Goal: Task Accomplishment & Management: Manage account settings

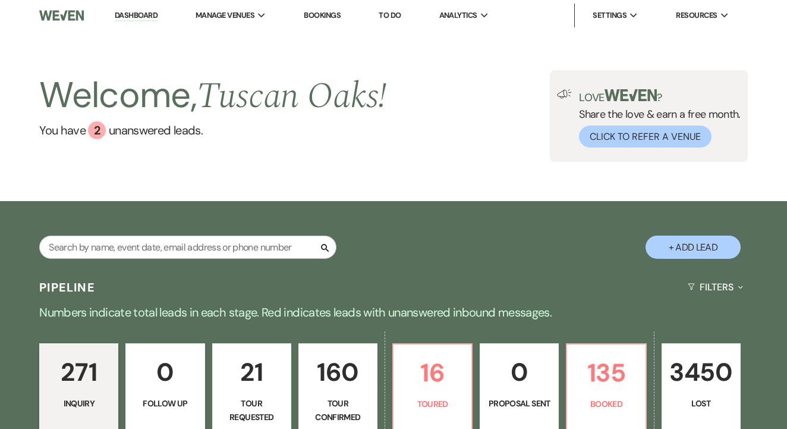
click at [341, 14] on link "Bookings" at bounding box center [322, 15] width 37 height 10
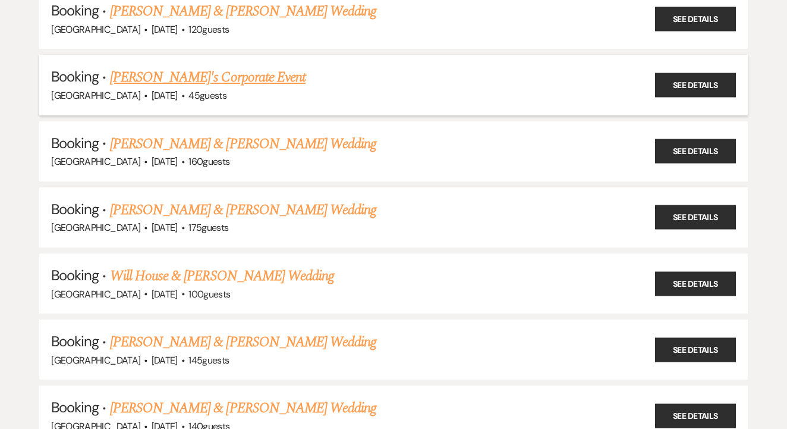
scroll to position [372, 0]
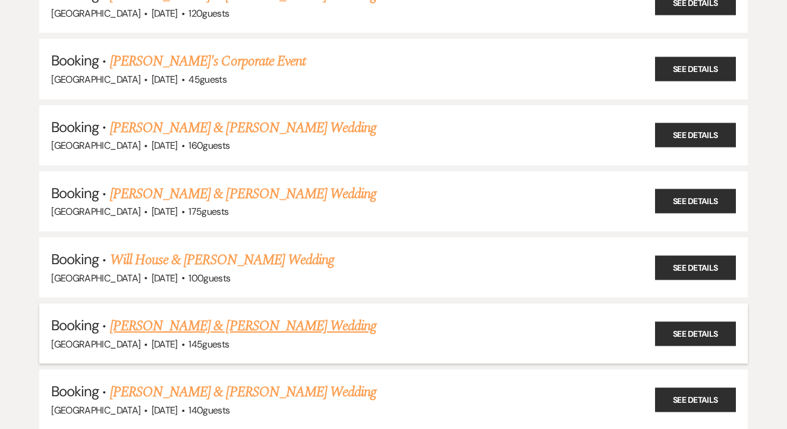
click at [252, 315] on link "[PERSON_NAME] & [PERSON_NAME] Wedding" at bounding box center [243, 325] width 266 height 21
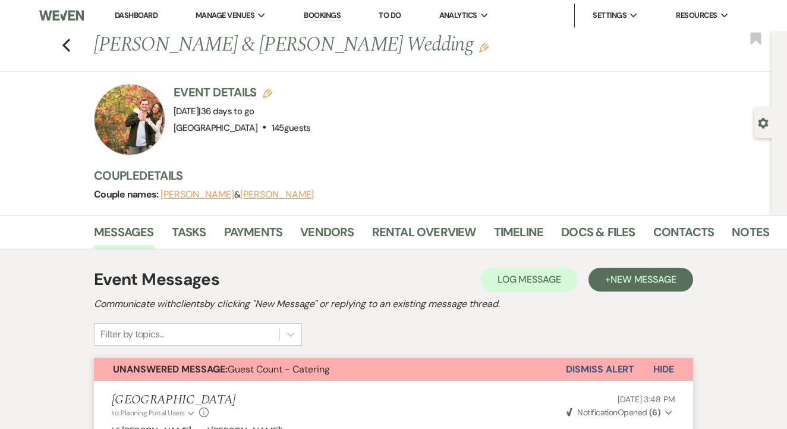
click at [338, 16] on link "Bookings" at bounding box center [322, 15] width 37 height 11
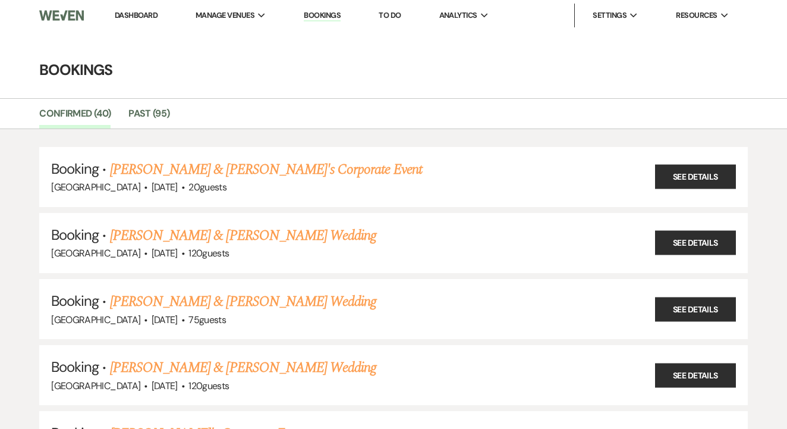
click at [330, 18] on link "Bookings" at bounding box center [322, 15] width 37 height 11
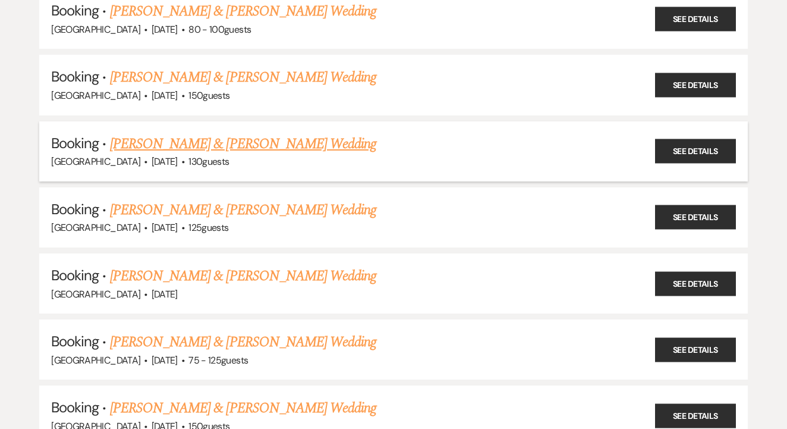
scroll to position [2152, 0]
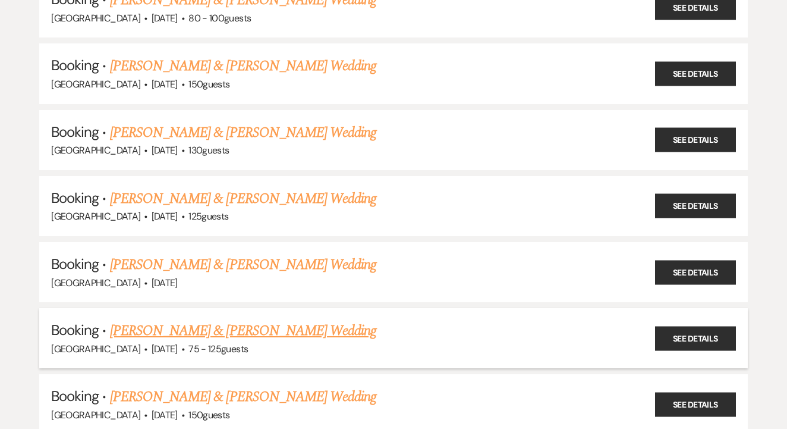
click at [285, 320] on link "[PERSON_NAME] & [PERSON_NAME] Wedding" at bounding box center [243, 330] width 266 height 21
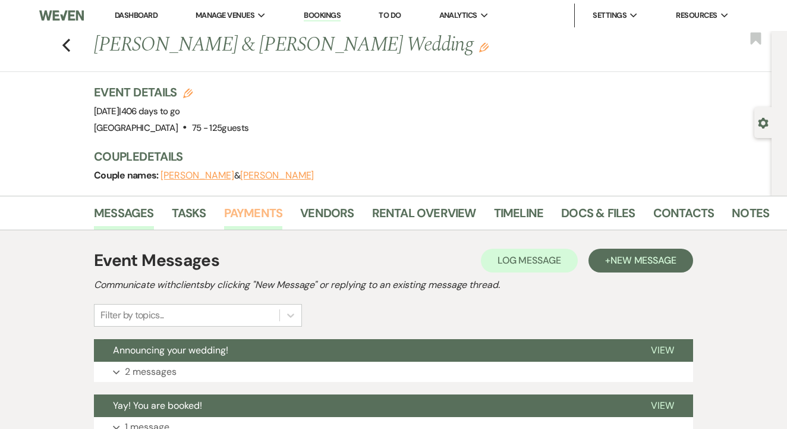
click at [244, 213] on link "Payments" at bounding box center [253, 216] width 59 height 26
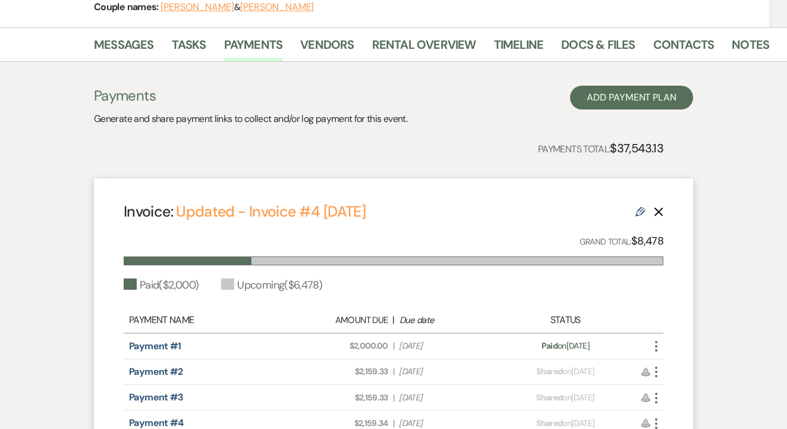
scroll to position [162, 0]
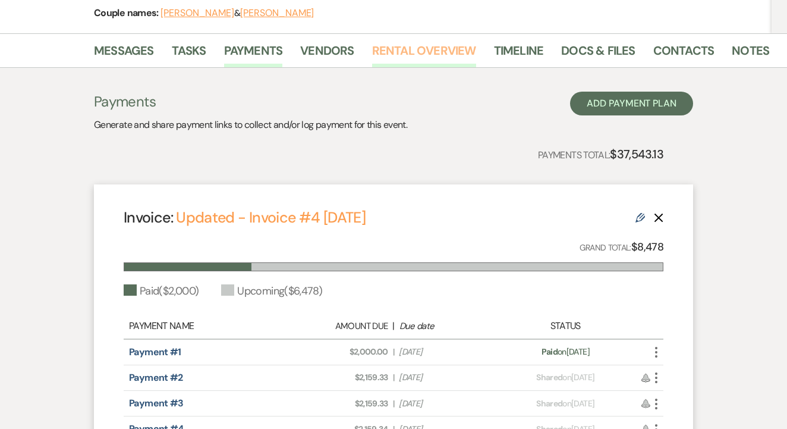
click at [423, 54] on link "Rental Overview" at bounding box center [424, 54] width 104 height 26
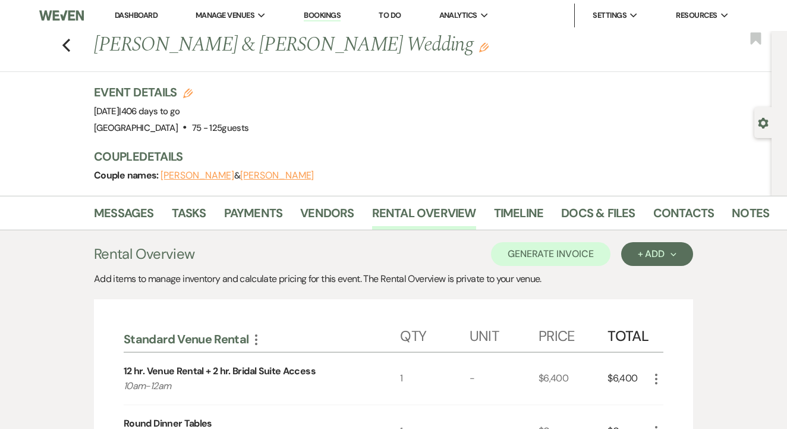
scroll to position [19, 0]
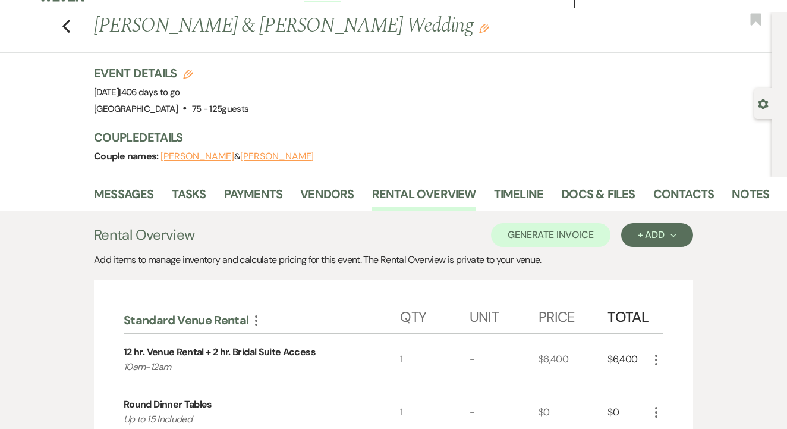
click at [229, 210] on div "Messages Tasks Payments Vendors Rental Overview Timeline Docs & Files Contacts …" at bounding box center [393, 194] width 787 height 34
click at [278, 204] on link "Payments" at bounding box center [253, 197] width 59 height 26
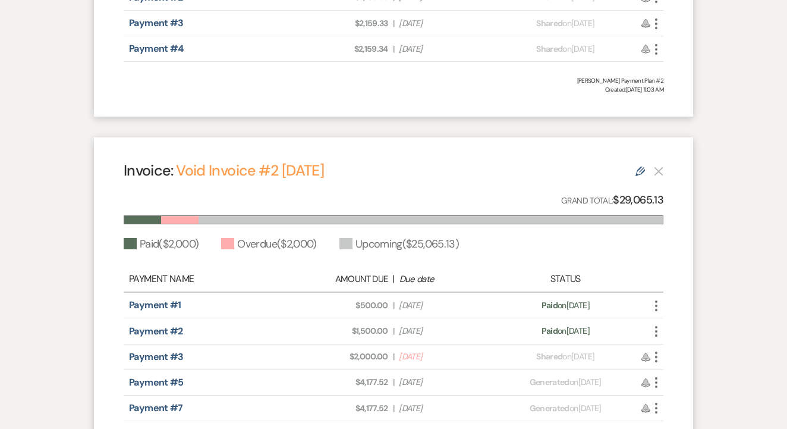
scroll to position [542, 0]
click at [660, 171] on use "button" at bounding box center [659, 172] width 9 height 9
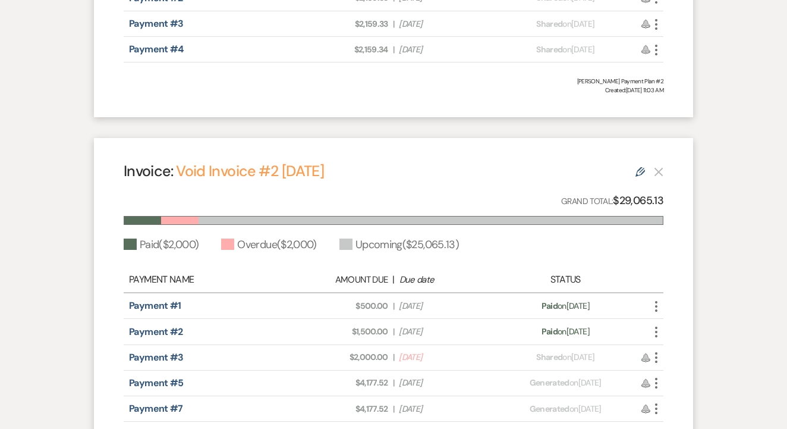
click at [659, 168] on icon "button" at bounding box center [659, 172] width 10 height 10
click at [639, 170] on icon "Edit" at bounding box center [641, 172] width 10 height 10
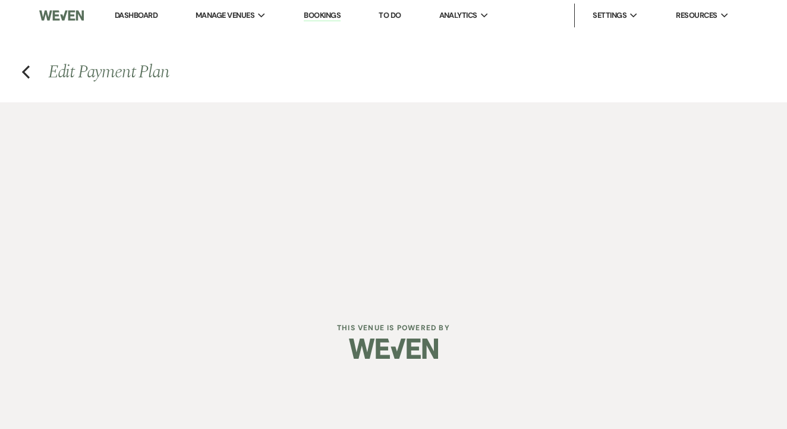
select select "25430"
select select "1"
select select "true"
select select "1"
select select "true"
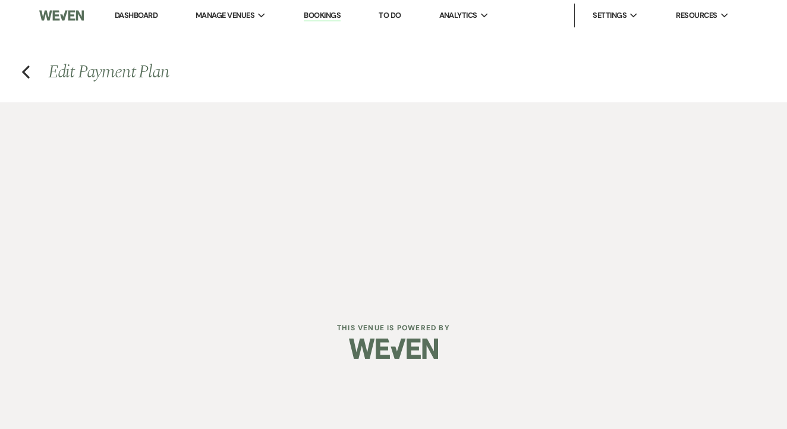
select select "2"
select select "flat"
select select "true"
select select "both"
select select "daily"
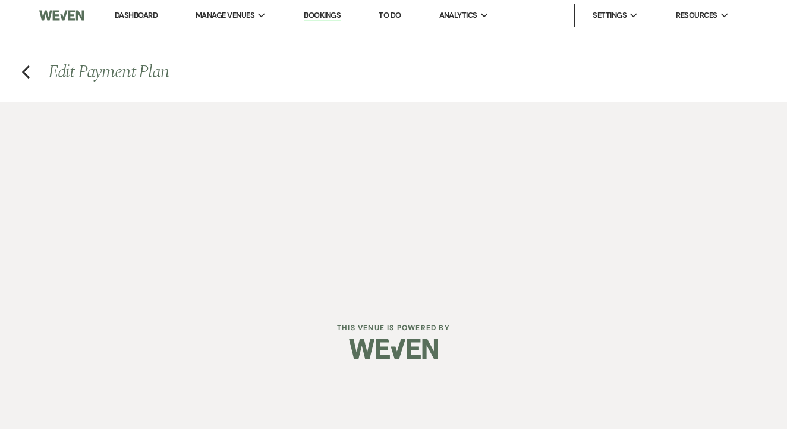
select select "days"
select select "afterDueDate"
select select "complete"
select select "2"
select select "flat"
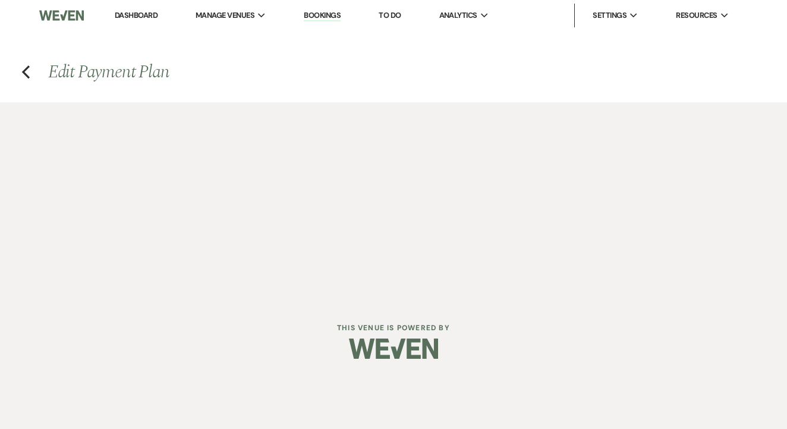
select select "false"
select select "client"
select select "weeks"
select select "2"
select select "flat"
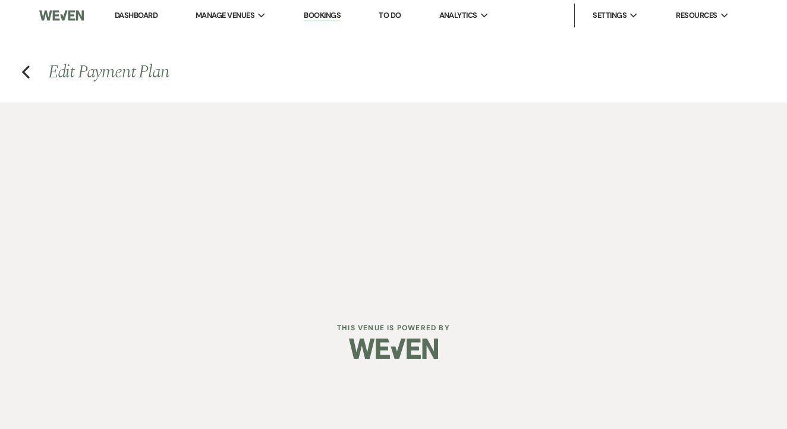
select select "false"
select select "client"
select select "weeks"
select select "2"
select select "flat"
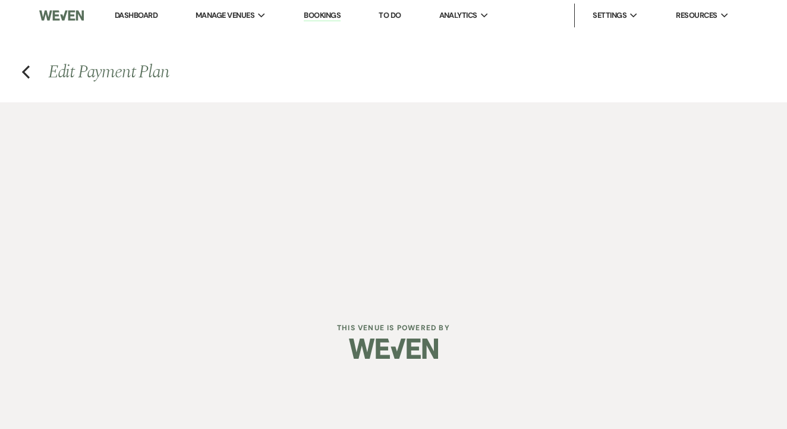
select select "false"
select select "client"
select select "weeks"
select select "2"
select select "flat"
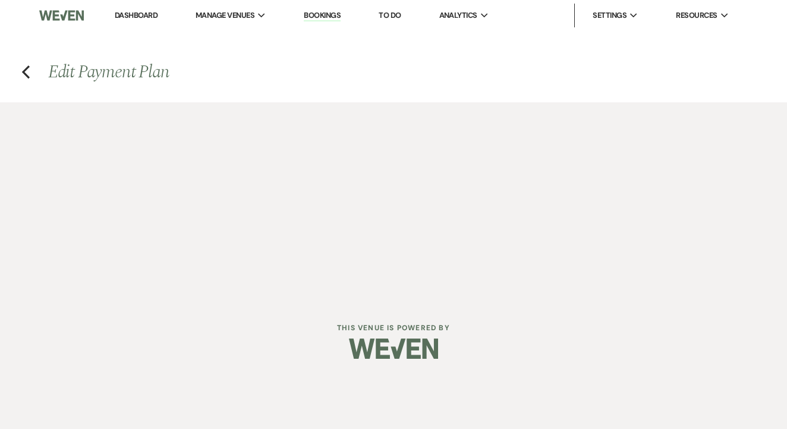
select select "false"
select select "client"
select select "weeks"
select select "2"
select select "flat"
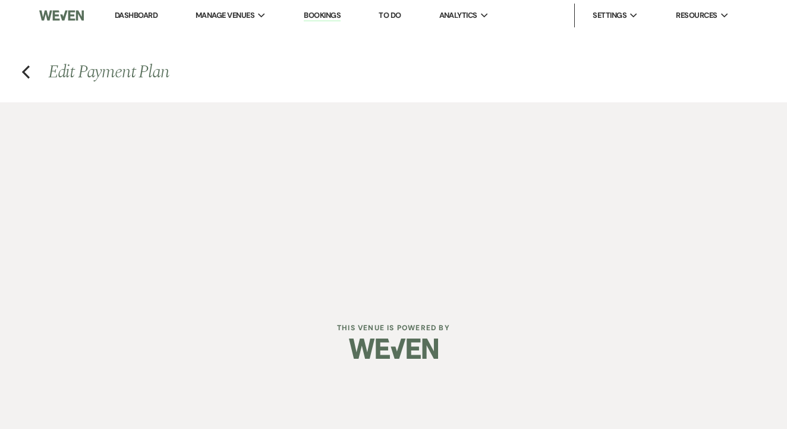
select select "false"
select select "client"
select select "weeks"
select select "2"
select select "flat"
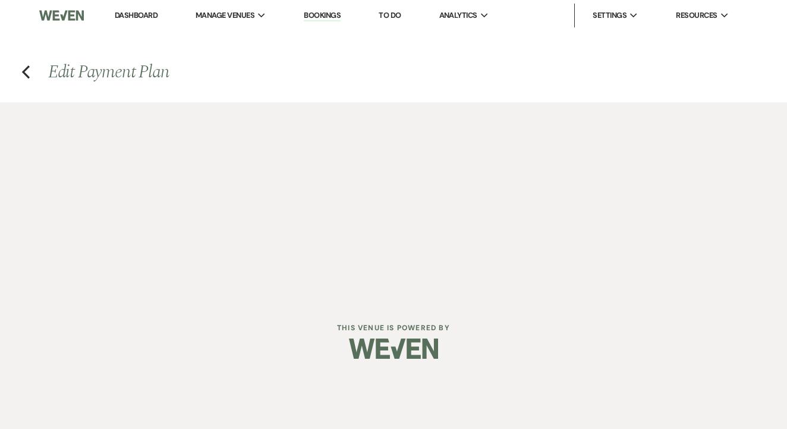
select select "true"
select select "client"
select select "weeks"
select select "both"
select select "daily"
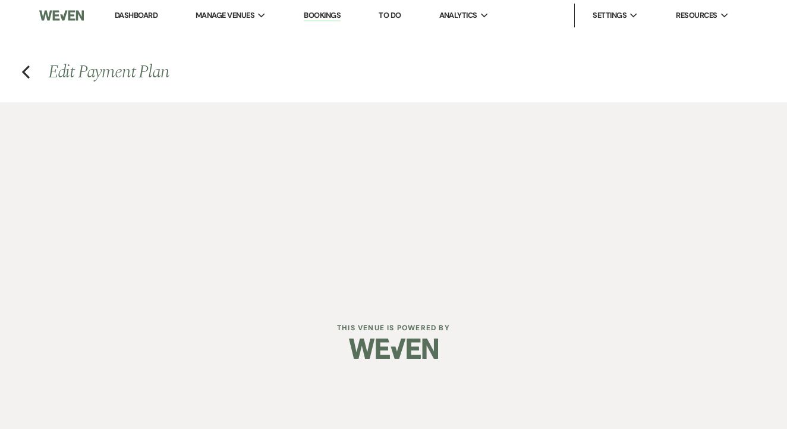
select select "days"
select select "afterDueDate"
select select "complete"
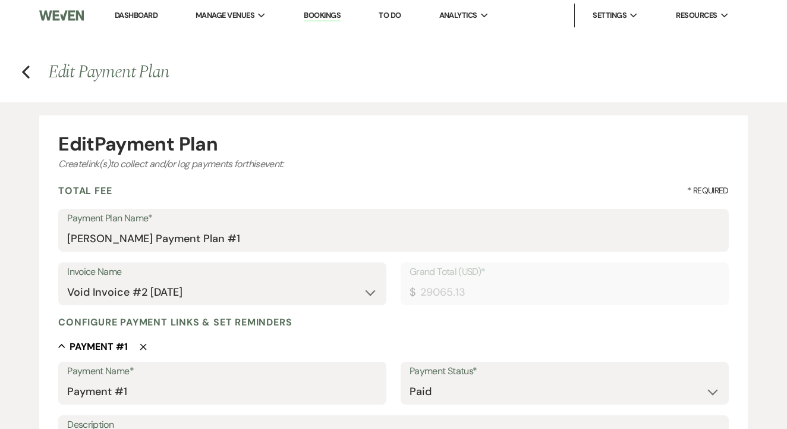
click at [134, 11] on link "Dashboard" at bounding box center [136, 15] width 43 height 10
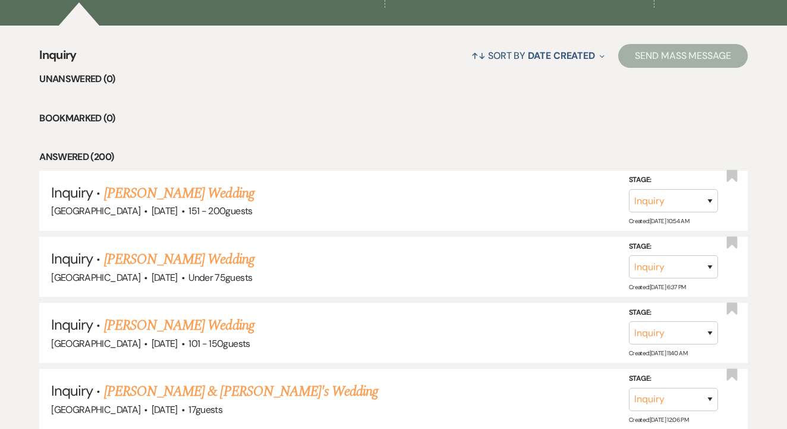
scroll to position [436, 0]
click at [213, 191] on link "[PERSON_NAME] Wedding" at bounding box center [179, 193] width 150 height 21
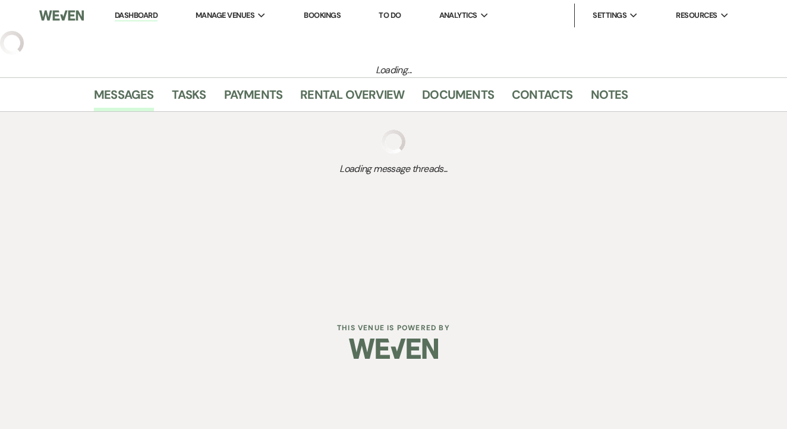
select select "2"
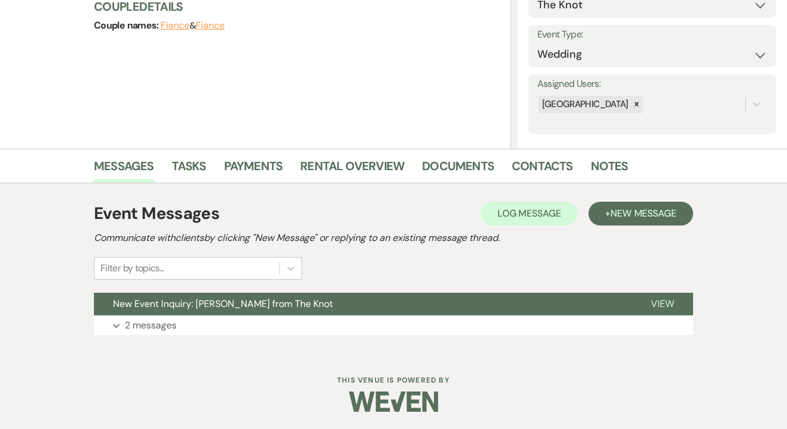
click at [180, 193] on div "Event Messages Log Log Message + New Message Communicate with clients by clicki…" at bounding box center [394, 267] width 678 height 169
click at [194, 163] on link "Tasks" at bounding box center [189, 169] width 34 height 26
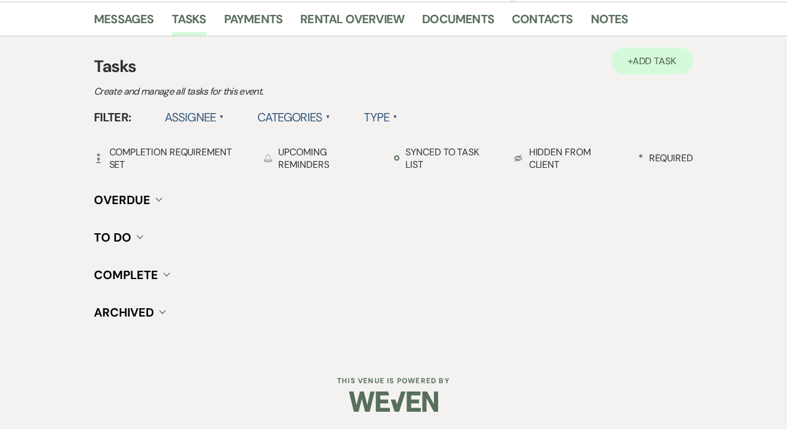
click at [650, 49] on link "+ Add Task" at bounding box center [652, 61] width 82 height 27
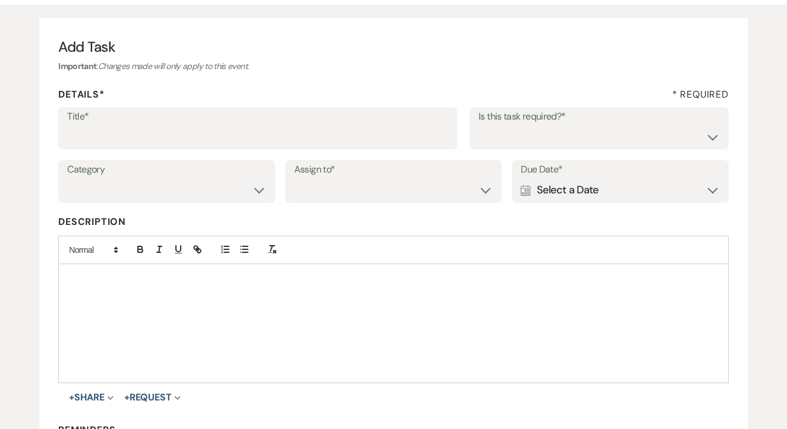
scroll to position [98, 0]
click at [336, 142] on input "Title*" at bounding box center [257, 136] width 381 height 23
type input "1st"
click at [527, 136] on select "Yes No" at bounding box center [599, 136] width 241 height 23
select select "false"
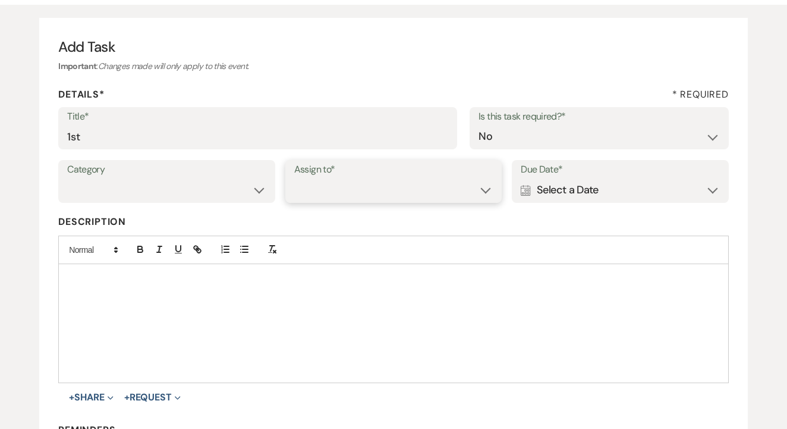
click at [413, 195] on select "Venue Client" at bounding box center [393, 189] width 199 height 23
select select "venueHost"
click at [548, 188] on div "Calendar Select a Date Expand" at bounding box center [620, 189] width 199 height 23
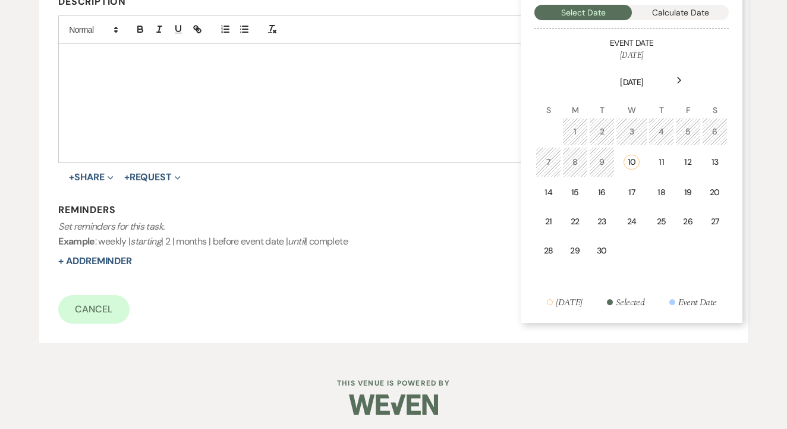
scroll to position [317, 0]
click at [572, 191] on div "15" at bounding box center [575, 193] width 10 height 12
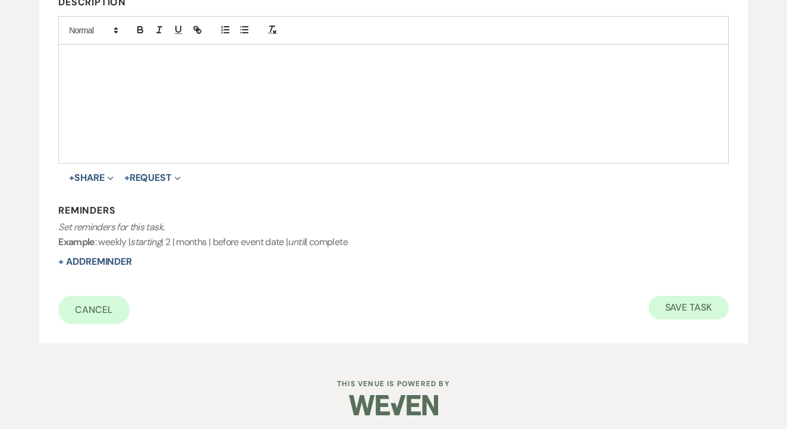
click at [681, 306] on button "Save Task" at bounding box center [689, 308] width 80 height 24
select select "2"
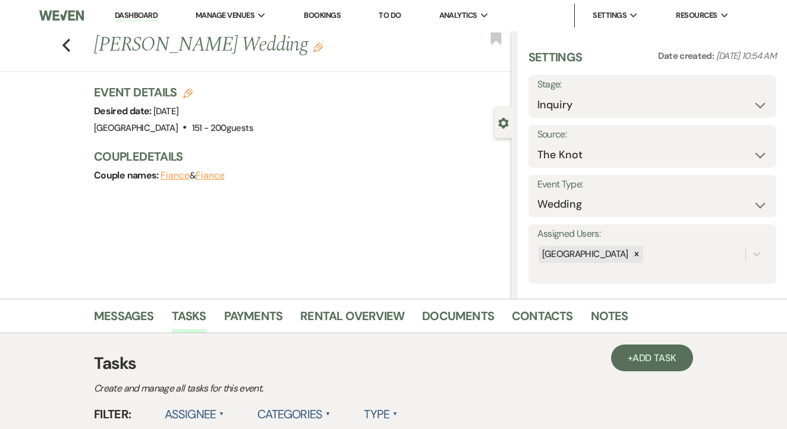
click at [149, 13] on link "Dashboard" at bounding box center [136, 15] width 43 height 11
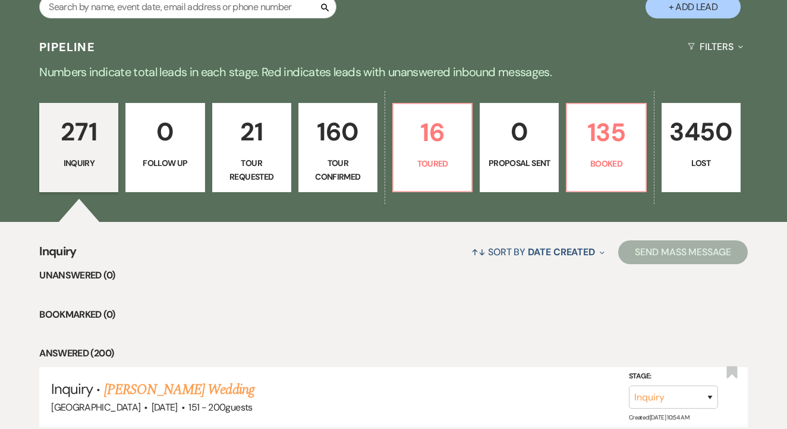
scroll to position [244, 0]
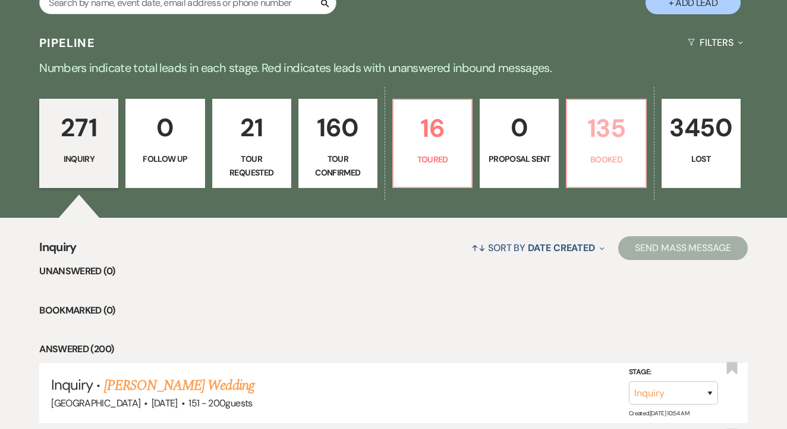
click at [577, 147] on p "135" at bounding box center [606, 128] width 64 height 40
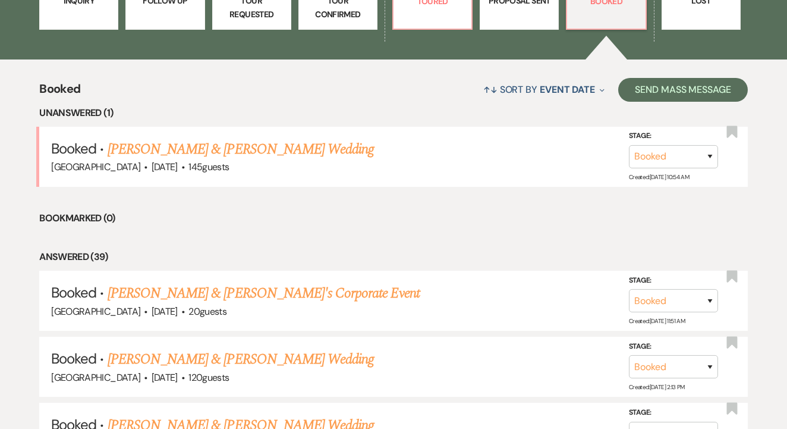
scroll to position [404, 0]
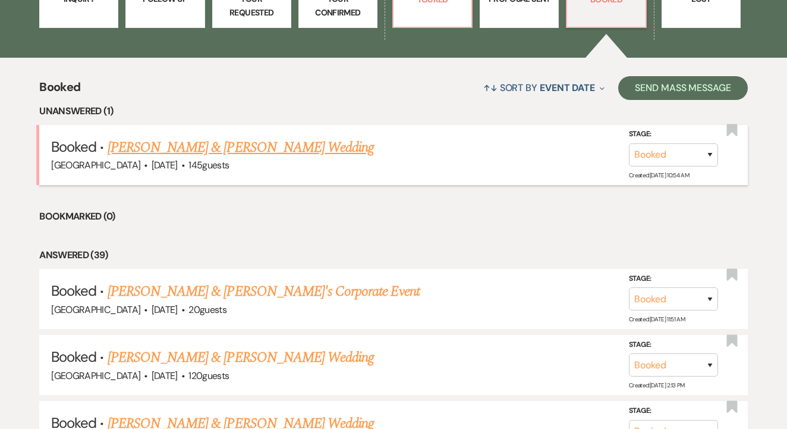
click at [287, 142] on link "[PERSON_NAME] & [PERSON_NAME] Wedding" at bounding box center [241, 147] width 266 height 21
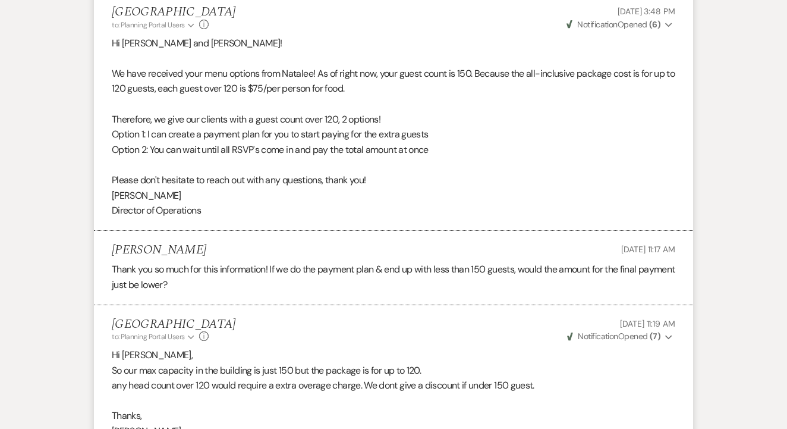
scroll to position [391, 0]
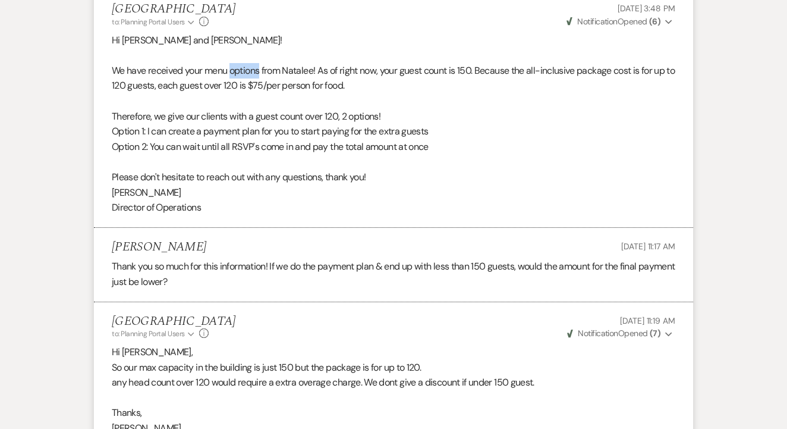
click at [535, 98] on p at bounding box center [394, 100] width 564 height 15
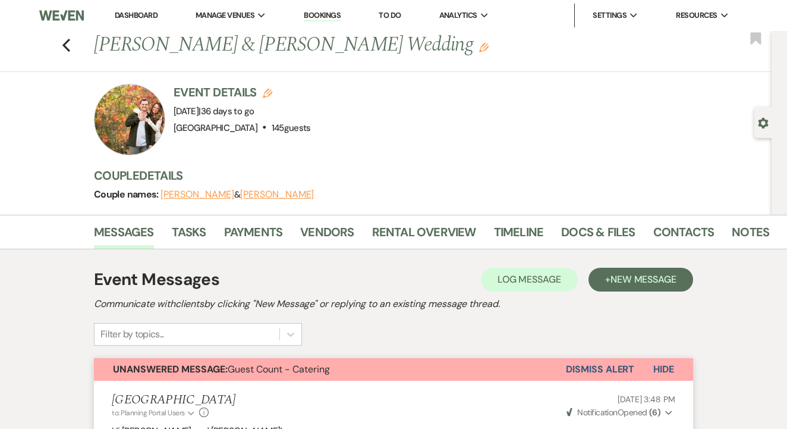
scroll to position [0, 0]
click at [401, 14] on link "To Do" at bounding box center [390, 15] width 22 height 10
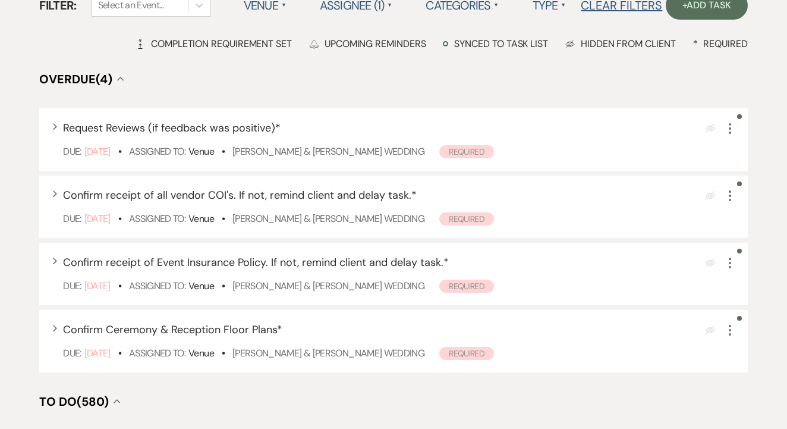
scroll to position [162, 0]
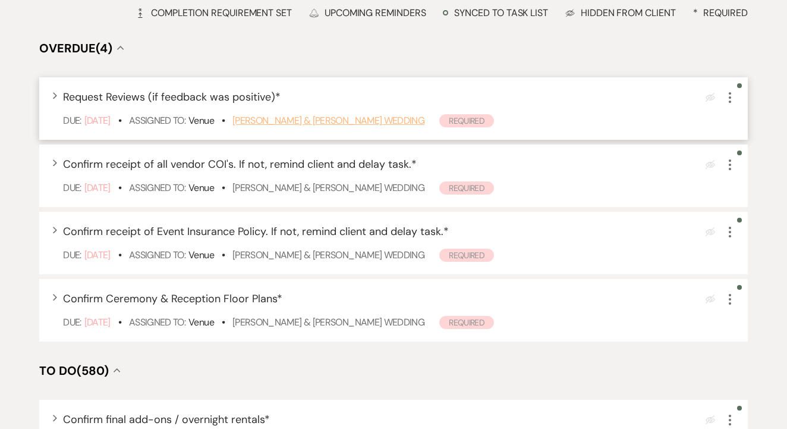
click at [386, 127] on link "[PERSON_NAME] & [PERSON_NAME] Wedding" at bounding box center [328, 120] width 192 height 12
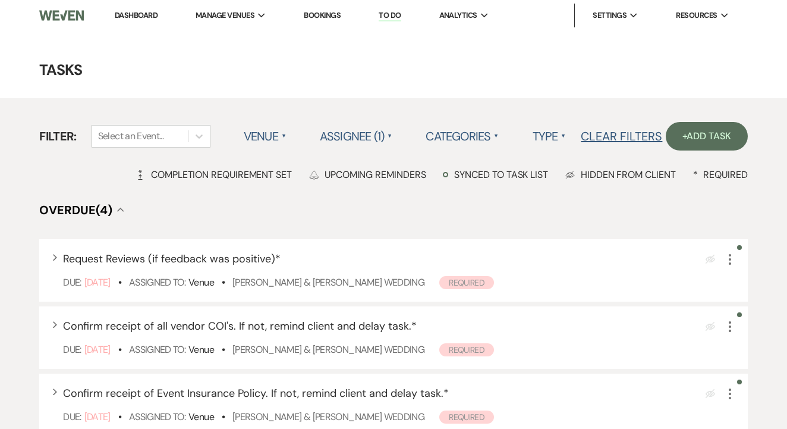
scroll to position [0, 0]
click at [152, 17] on link "Dashboard" at bounding box center [136, 15] width 43 height 10
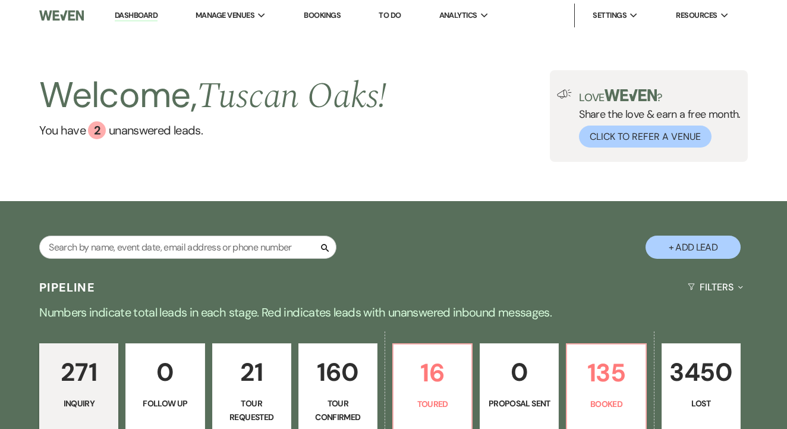
click at [332, 17] on link "Bookings" at bounding box center [322, 15] width 37 height 10
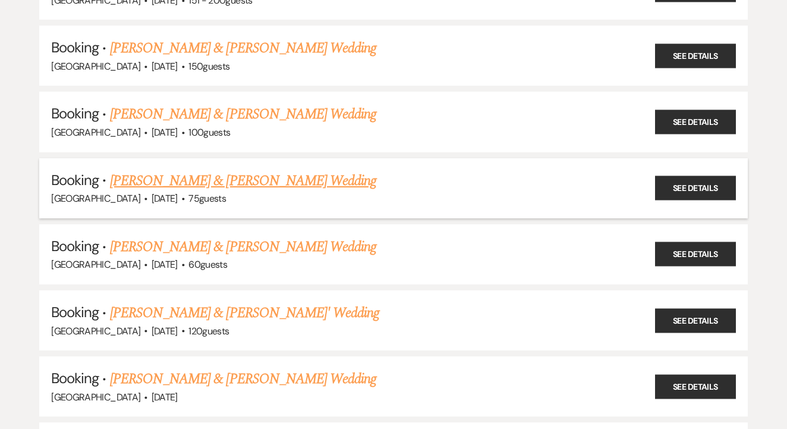
scroll to position [1378, 0]
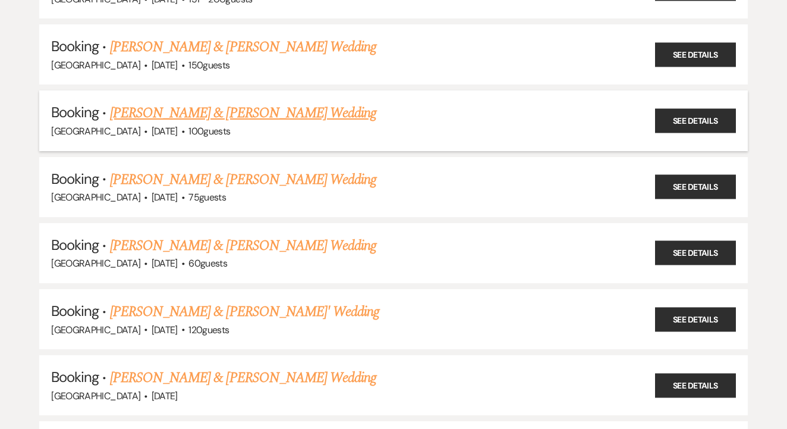
click at [314, 102] on link "[PERSON_NAME] & [PERSON_NAME] Wedding" at bounding box center [243, 112] width 266 height 21
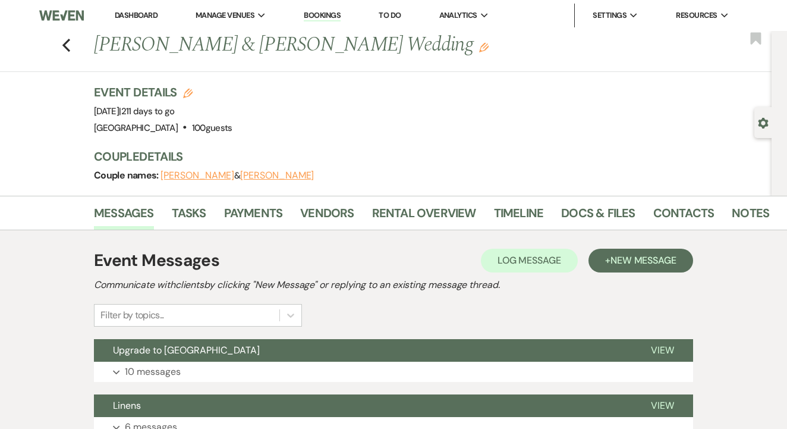
click at [331, 20] on link "Bookings" at bounding box center [322, 15] width 37 height 11
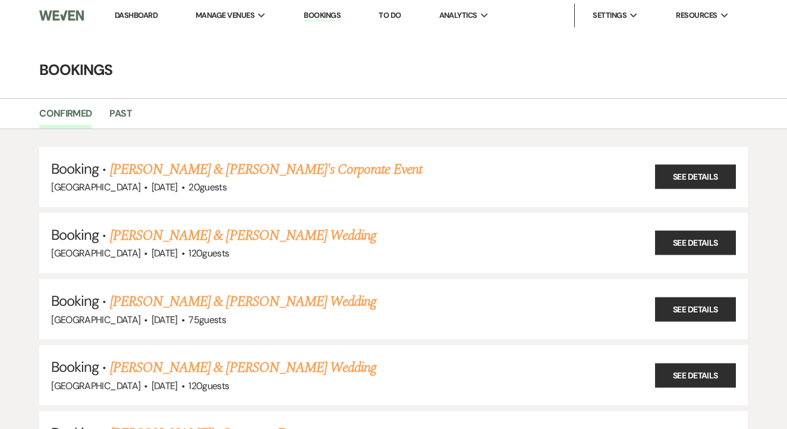
click at [331, 20] on link "Bookings" at bounding box center [322, 15] width 37 height 11
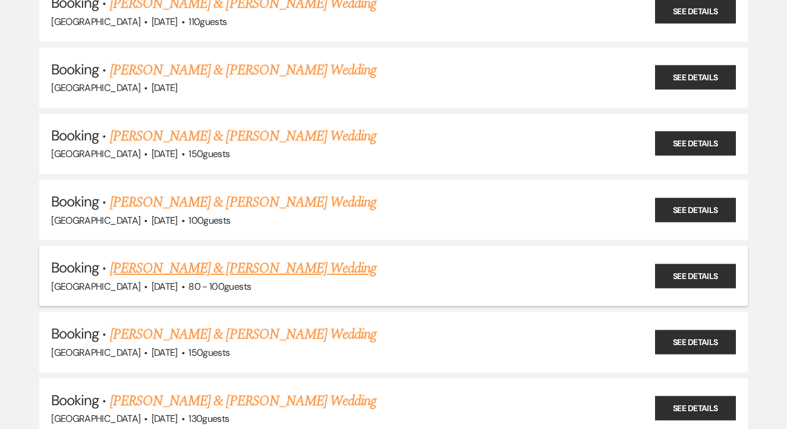
scroll to position [1884, 0]
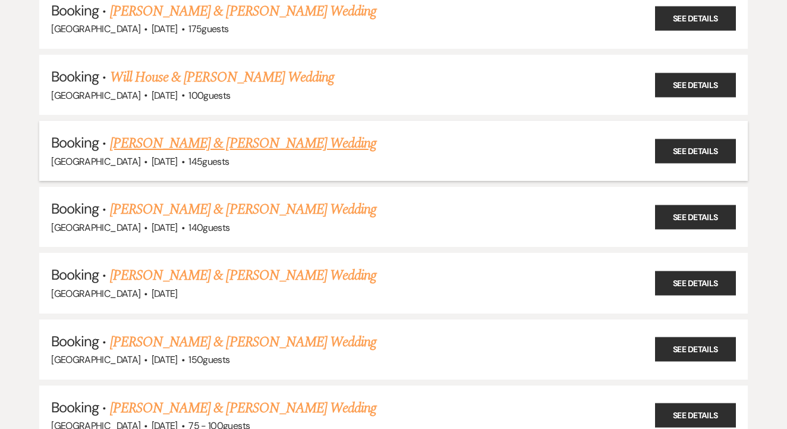
click at [376, 136] on h5 "Booking · [PERSON_NAME] & [PERSON_NAME] Wedding" at bounding box center [393, 143] width 685 height 21
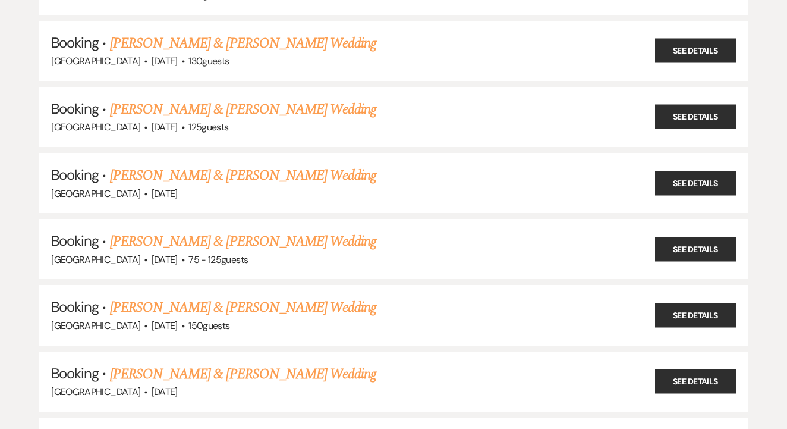
scroll to position [2245, 0]
